Goal: Find specific page/section: Find specific page/section

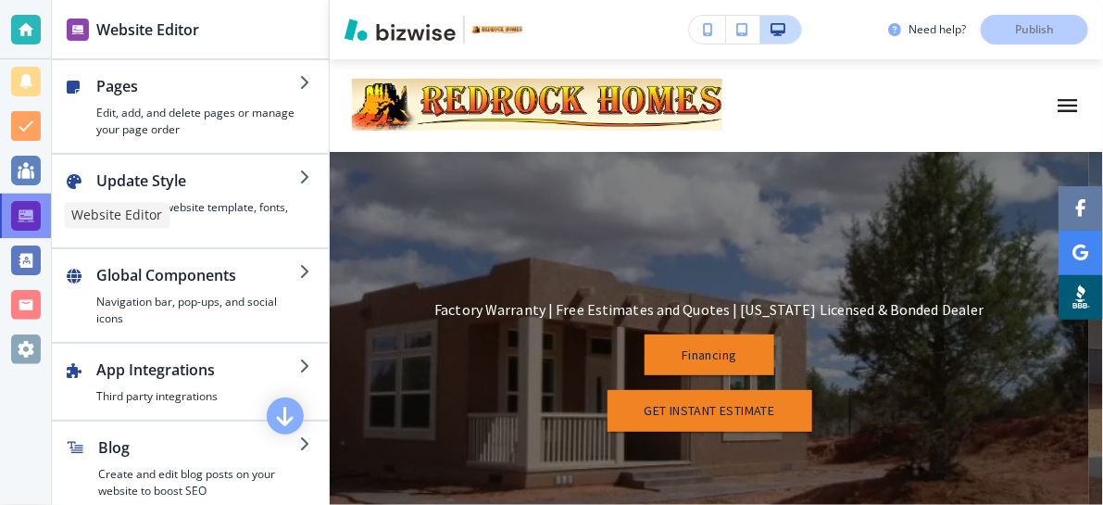
click at [26, 215] on div at bounding box center [26, 216] width 30 height 30
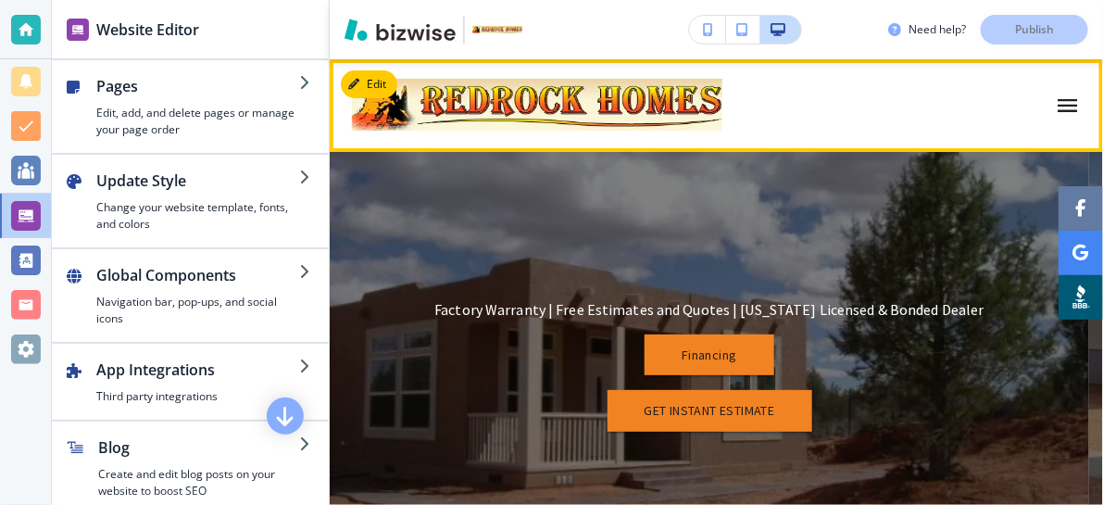
click at [1055, 104] on icon "button" at bounding box center [1068, 106] width 26 height 26
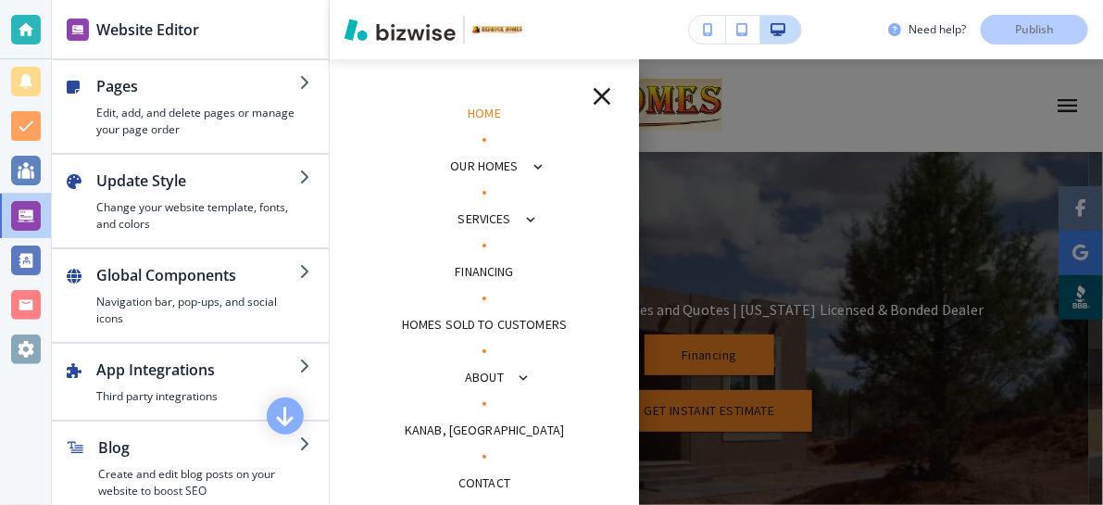
click at [872, 109] on div at bounding box center [716, 281] width 773 height 445
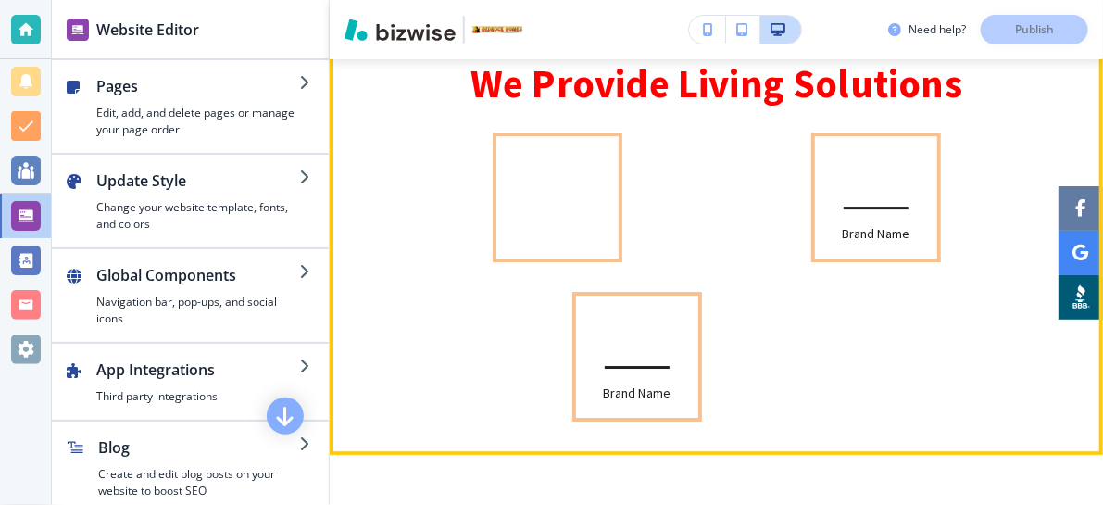
scroll to position [1975, 0]
